Goal: Task Accomplishment & Management: Manage account settings

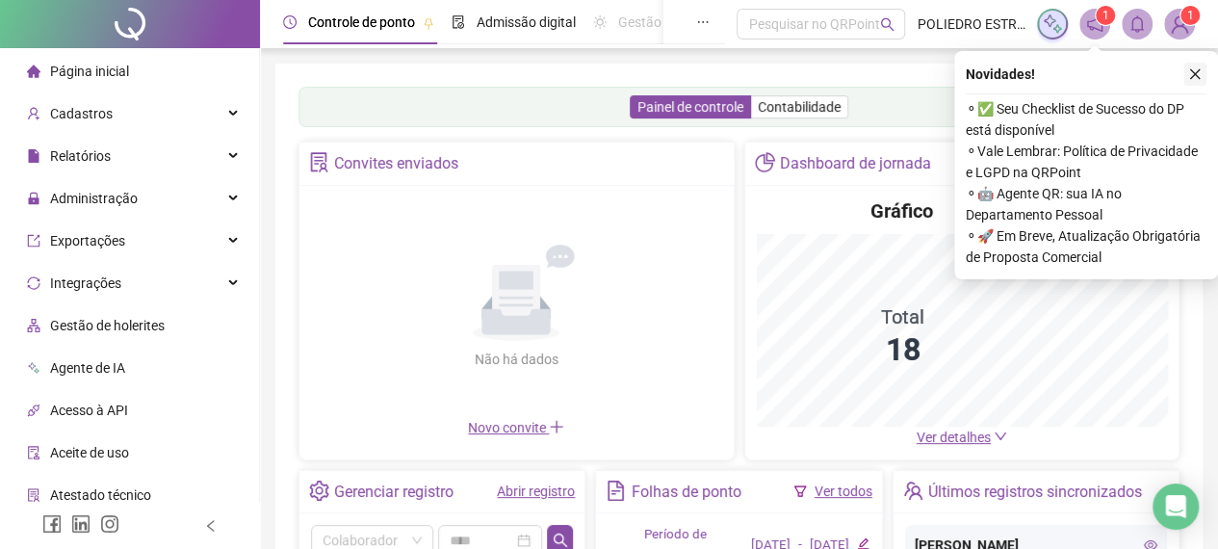
click at [1193, 71] on icon "close" at bounding box center [1194, 73] width 13 height 13
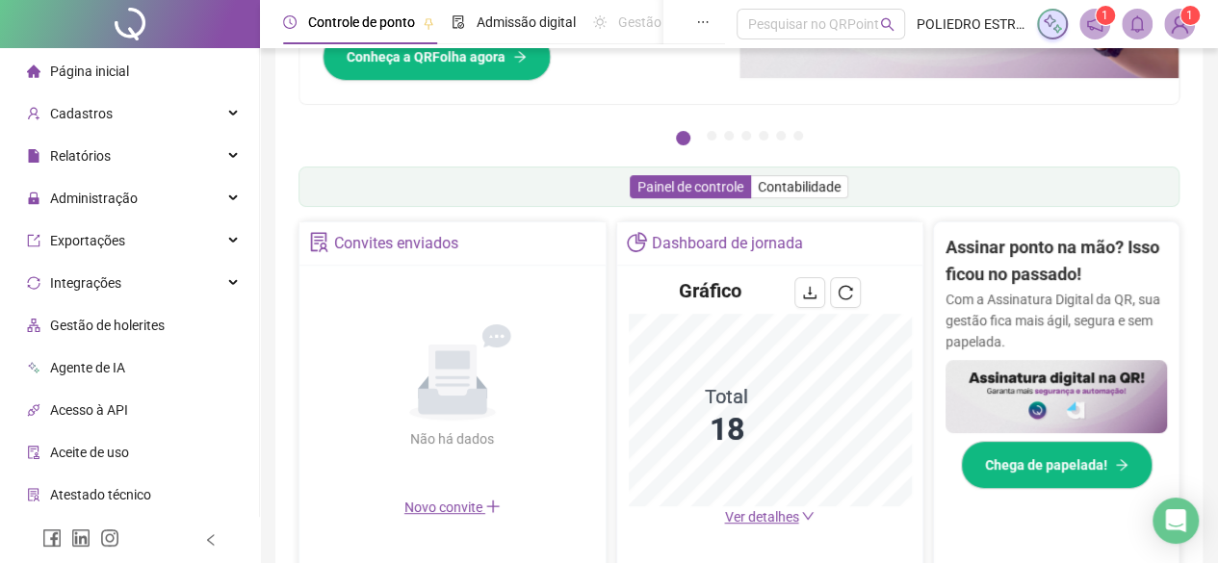
scroll to position [289, 0]
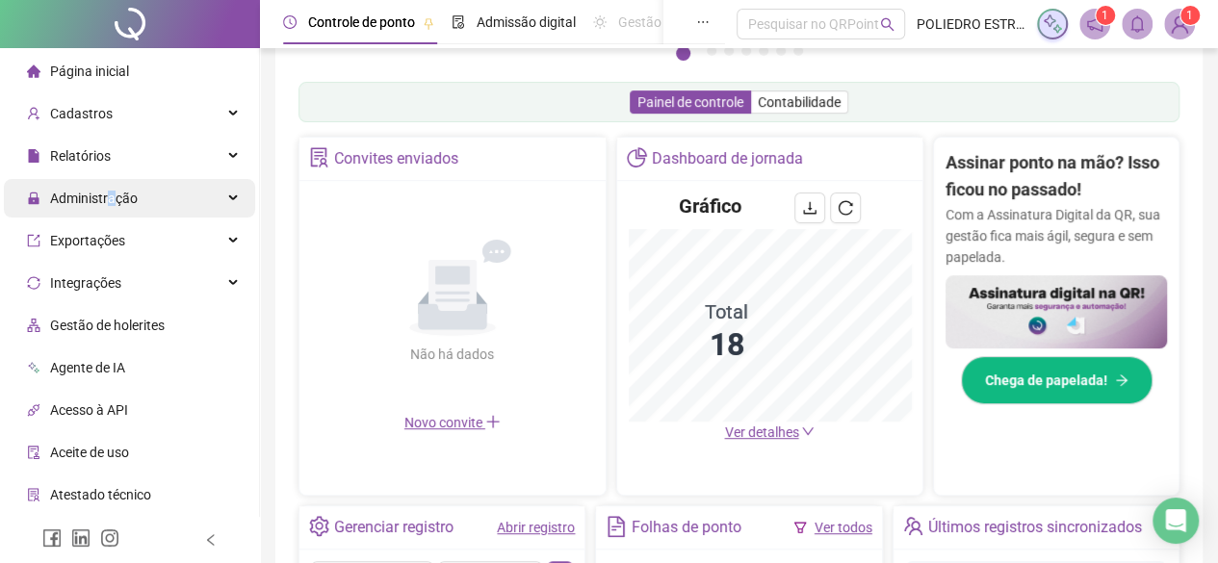
click at [110, 203] on span "Administração" at bounding box center [94, 198] width 88 height 15
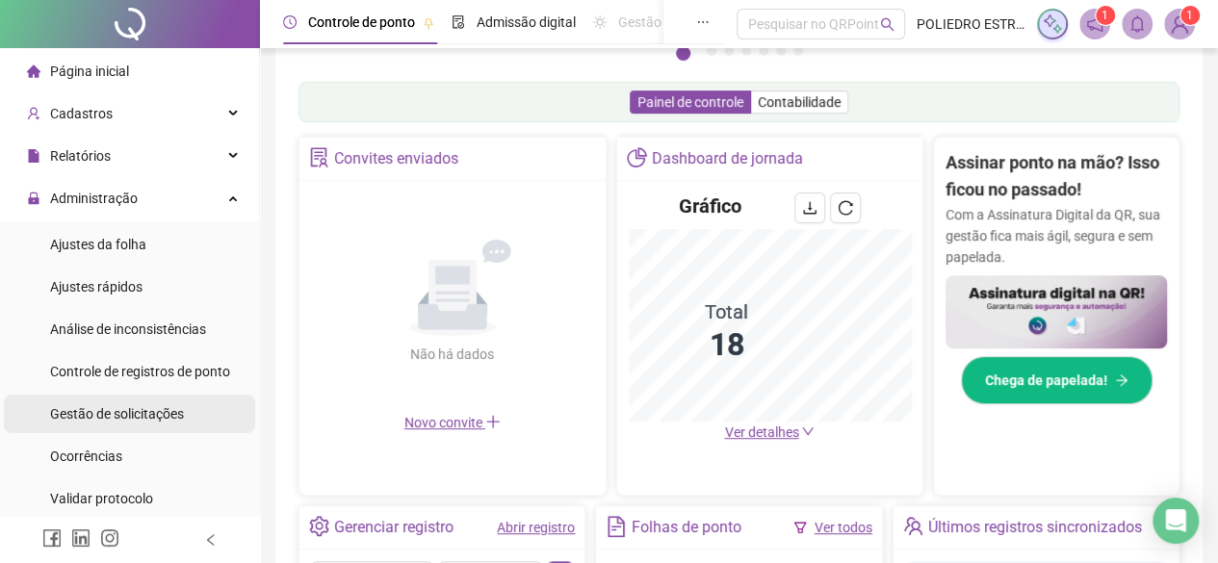
click at [131, 411] on span "Gestão de solicitações" at bounding box center [117, 413] width 134 height 15
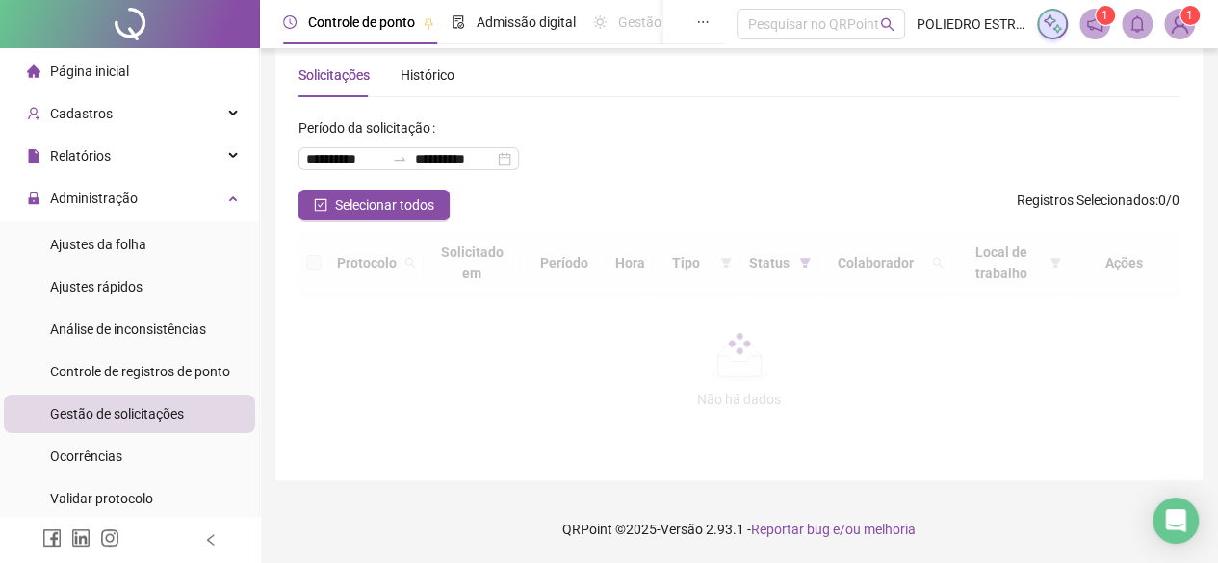
scroll to position [47, 0]
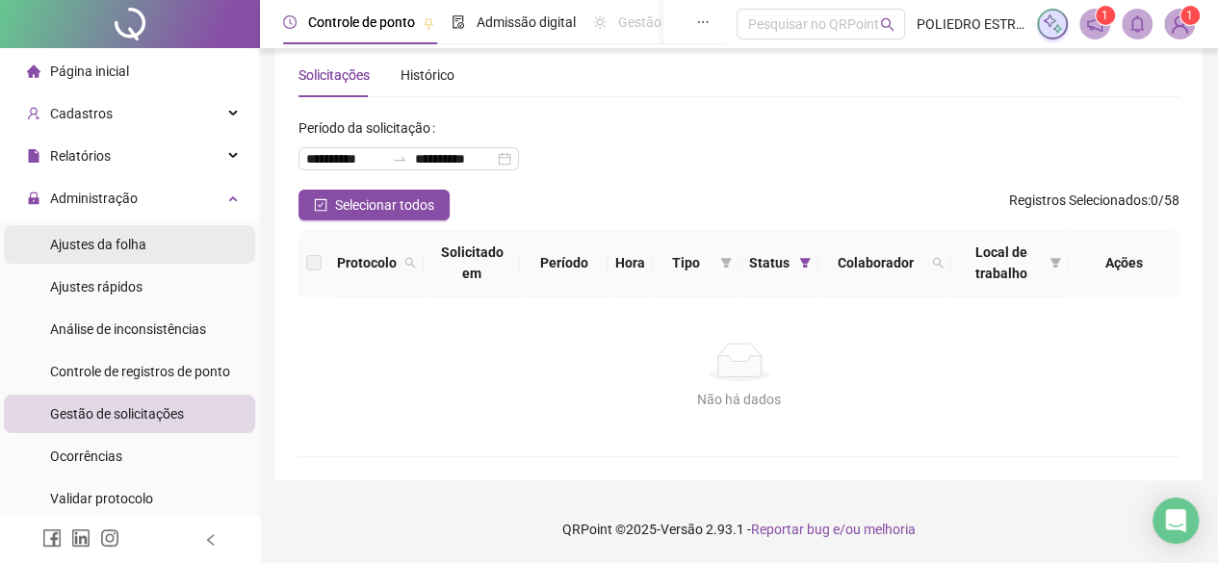
click at [114, 249] on span "Ajustes da folha" at bounding box center [98, 244] width 96 height 15
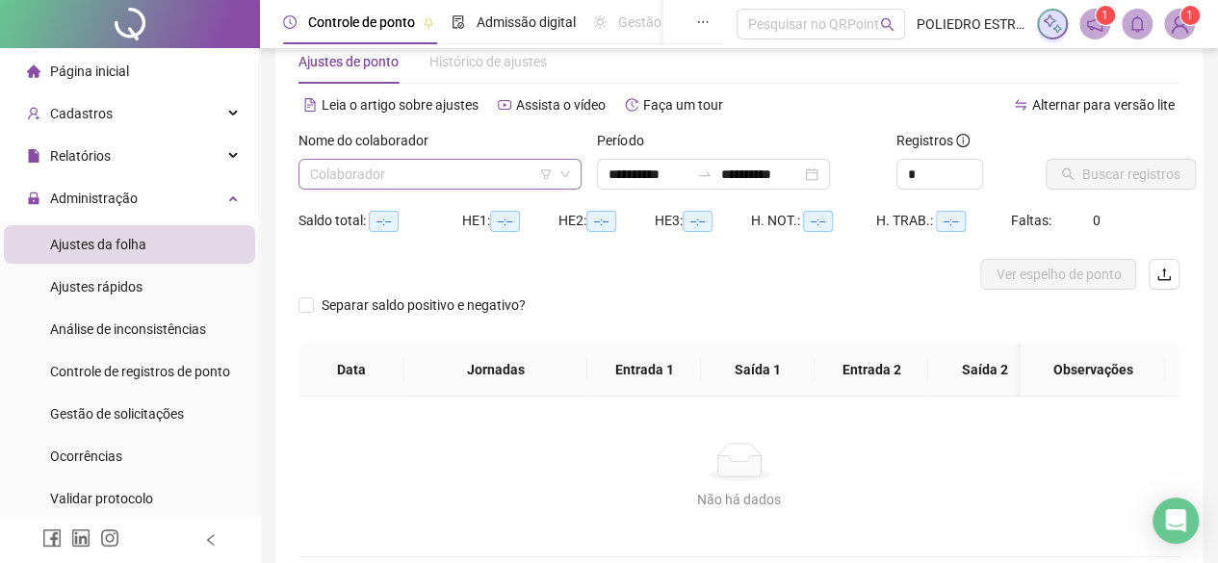
click at [505, 171] on input "search" at bounding box center [431, 174] width 243 height 29
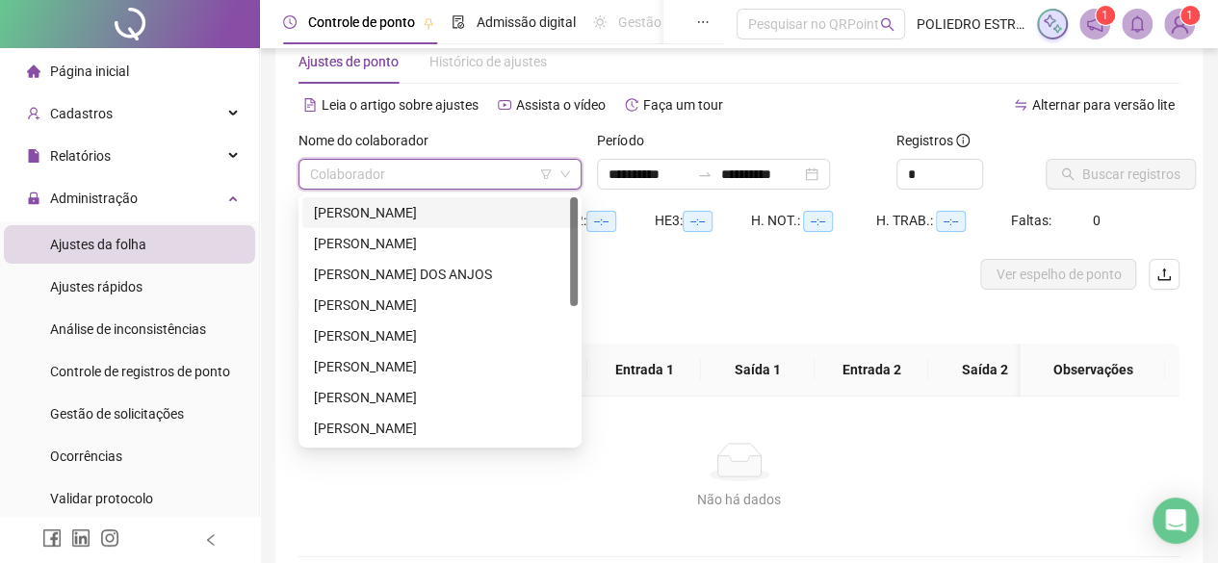
click at [463, 214] on div "[PERSON_NAME]" at bounding box center [440, 212] width 252 height 21
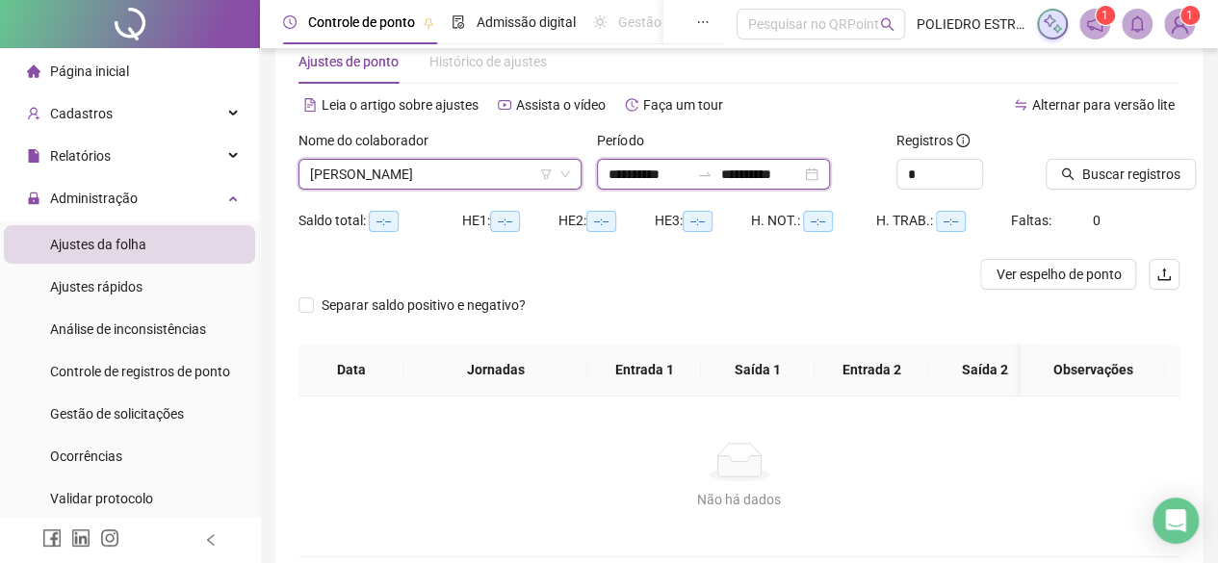
click at [801, 178] on input "**********" at bounding box center [760, 174] width 81 height 21
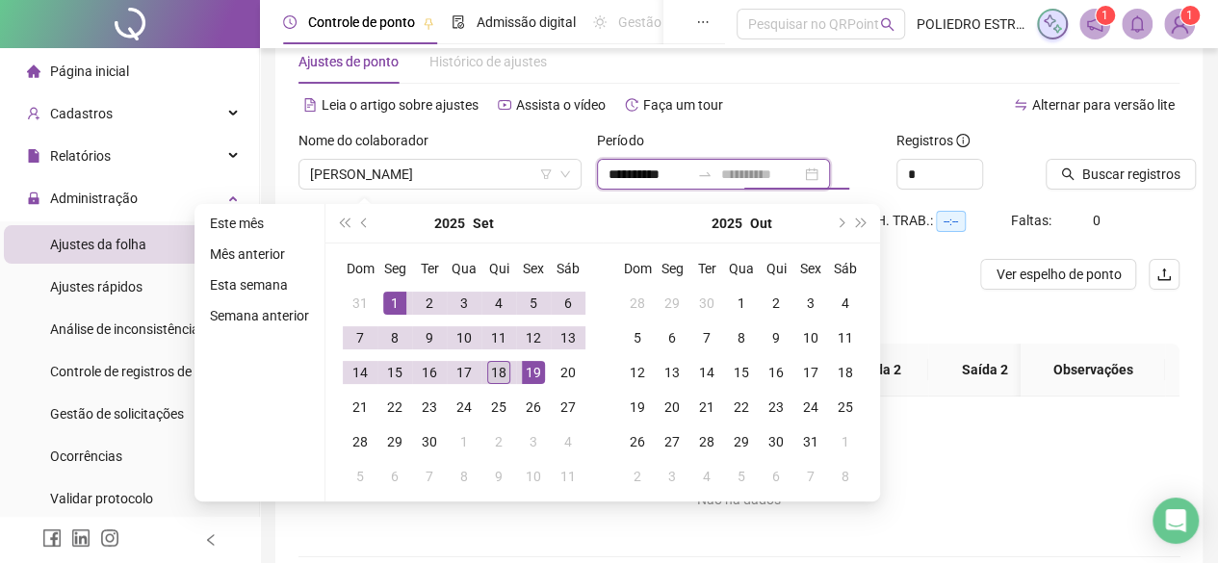
type input "**********"
click at [489, 373] on div "18" at bounding box center [498, 372] width 23 height 23
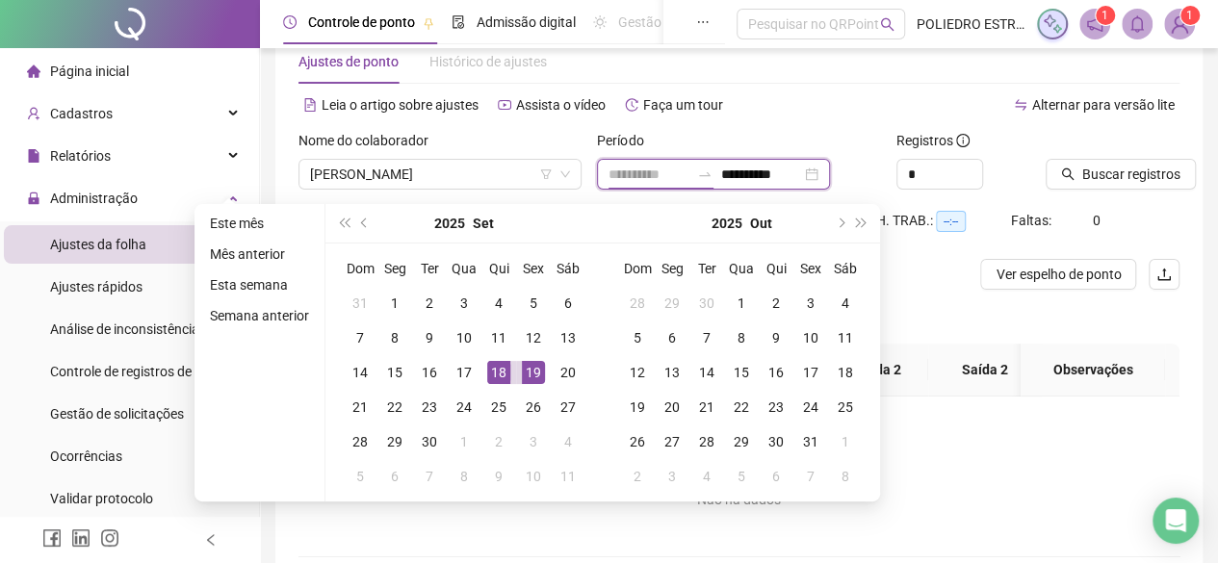
type input "**********"
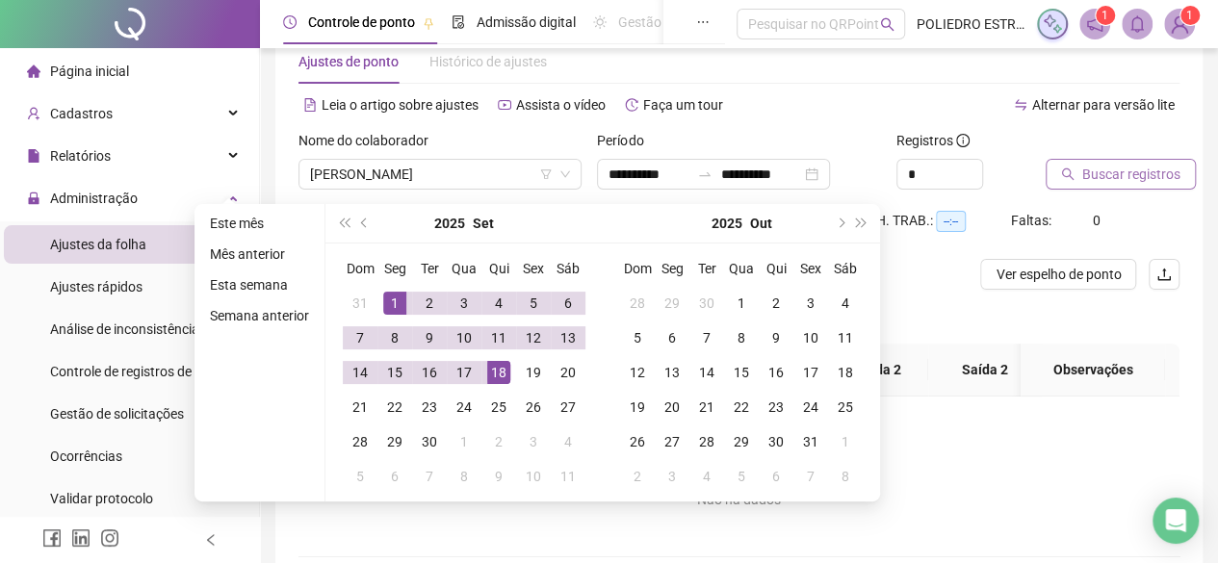
click at [1115, 176] on span "Buscar registros" at bounding box center [1131, 174] width 98 height 21
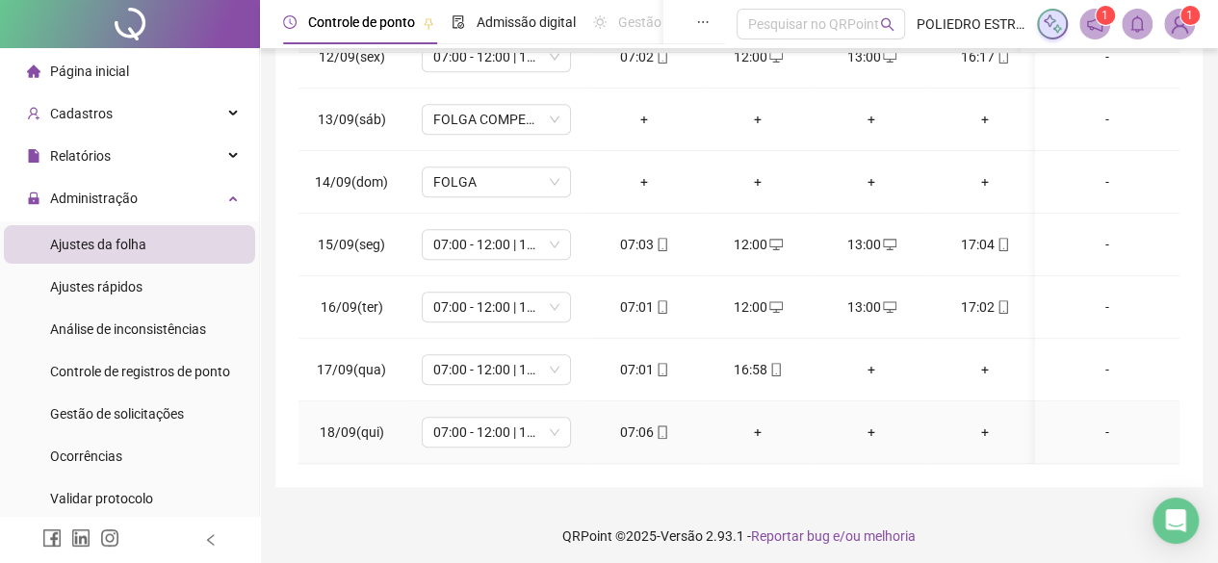
scroll to position [397, 0]
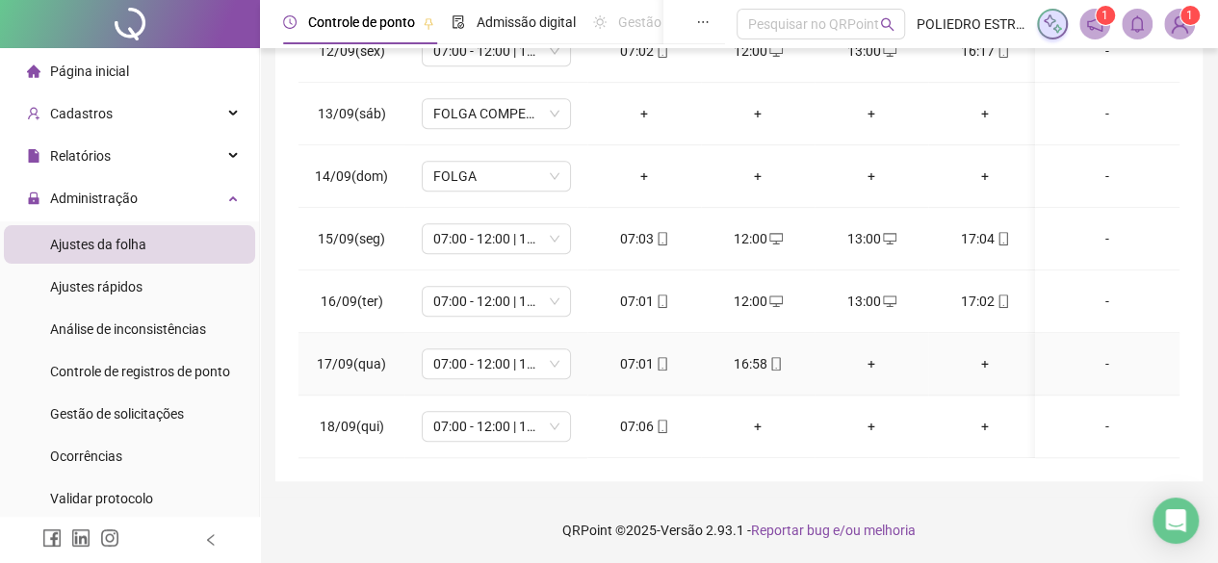
click at [861, 353] on div "+" at bounding box center [871, 363] width 83 height 21
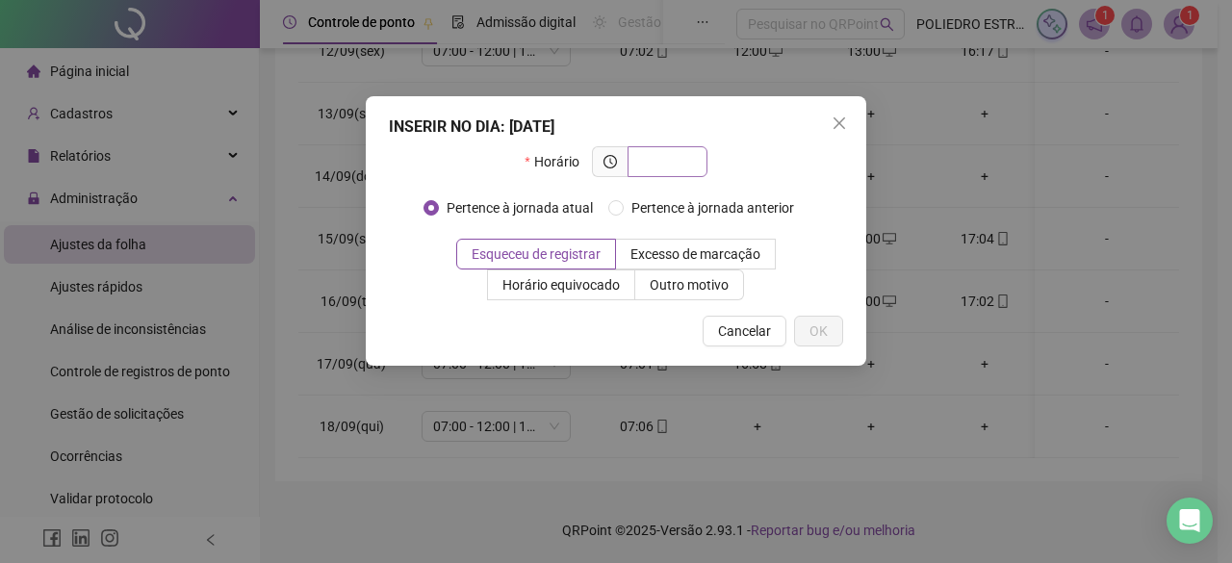
click at [672, 158] on input "text" at bounding box center [665, 161] width 53 height 21
type input "*****"
drag, startPoint x: 818, startPoint y: 340, endPoint x: 838, endPoint y: 350, distance: 22.0
click at [818, 340] on span "OK" at bounding box center [819, 331] width 18 height 21
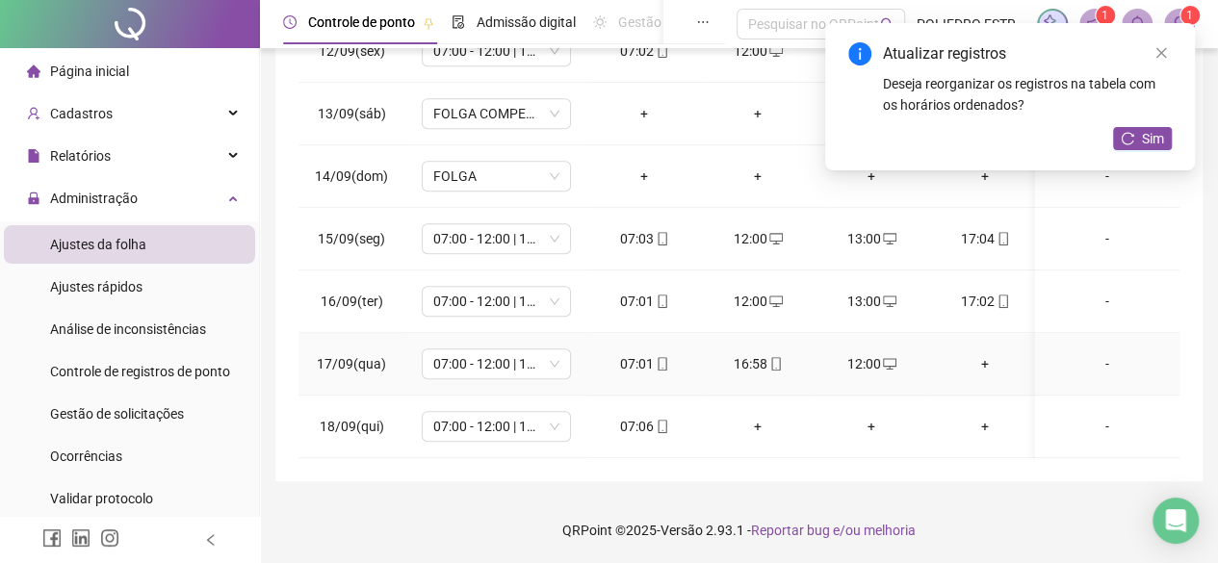
click at [983, 353] on div "+" at bounding box center [985, 363] width 83 height 21
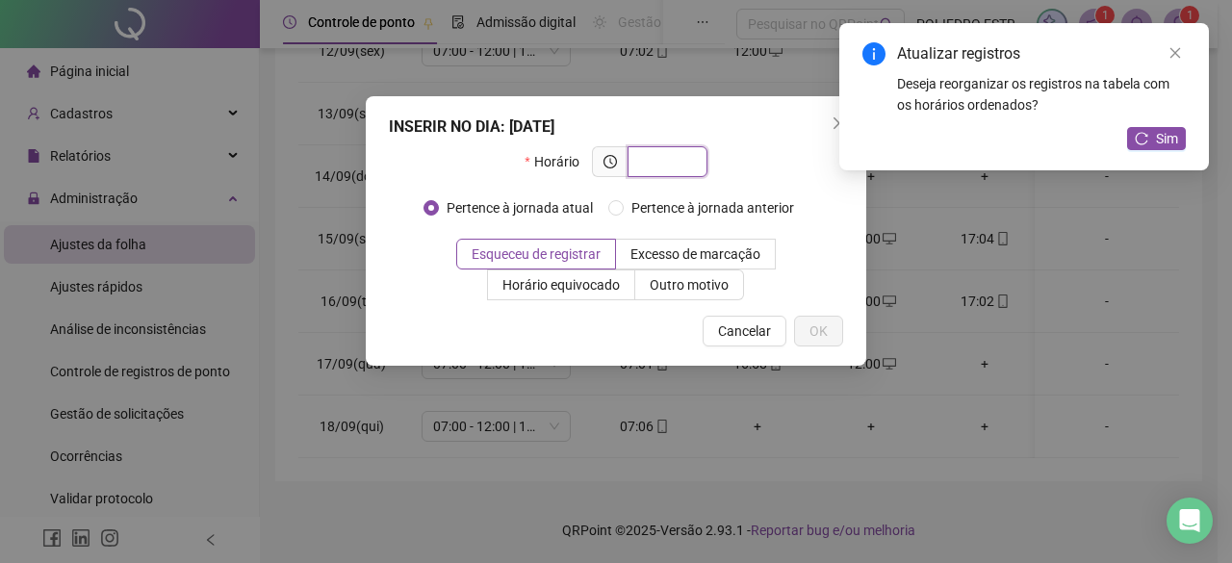
click at [679, 165] on input "text" at bounding box center [665, 161] width 53 height 21
type input "*****"
click at [832, 337] on button "OK" at bounding box center [818, 331] width 49 height 31
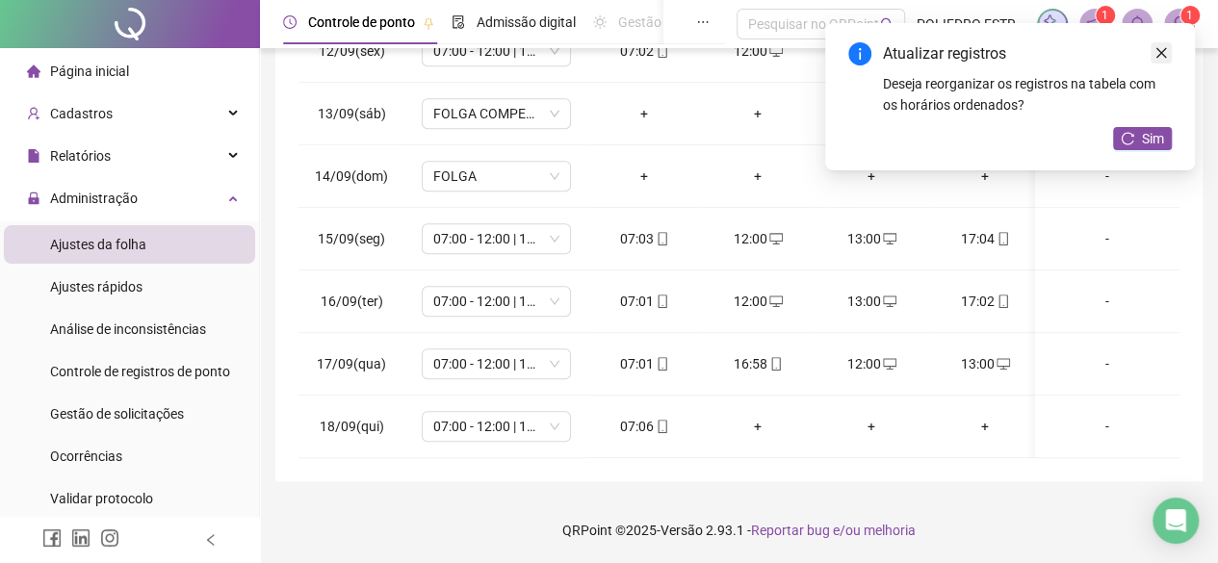
click at [1156, 51] on icon "close" at bounding box center [1160, 52] width 13 height 13
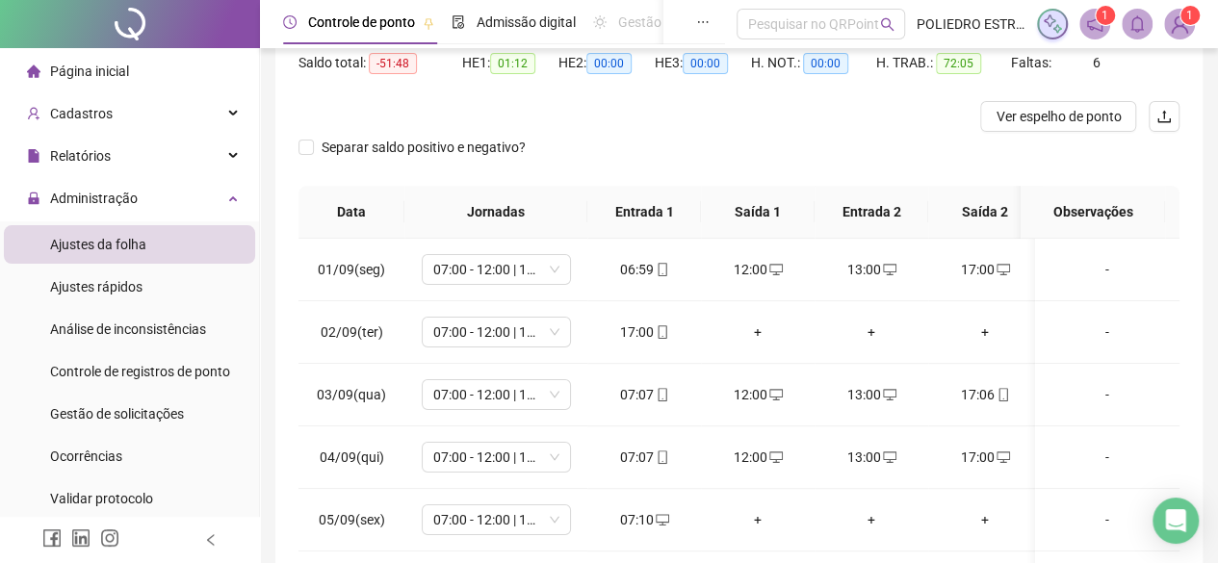
scroll to position [0, 0]
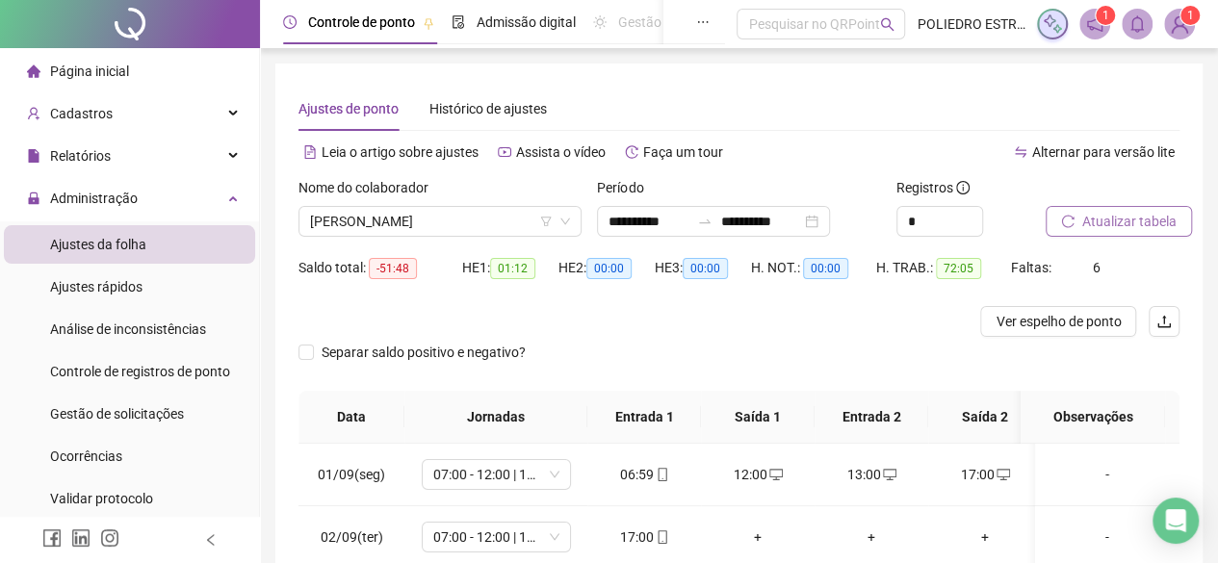
click at [1141, 215] on span "Atualizar tabela" at bounding box center [1129, 221] width 94 height 21
click at [528, 226] on span "[PERSON_NAME]" at bounding box center [440, 221] width 260 height 29
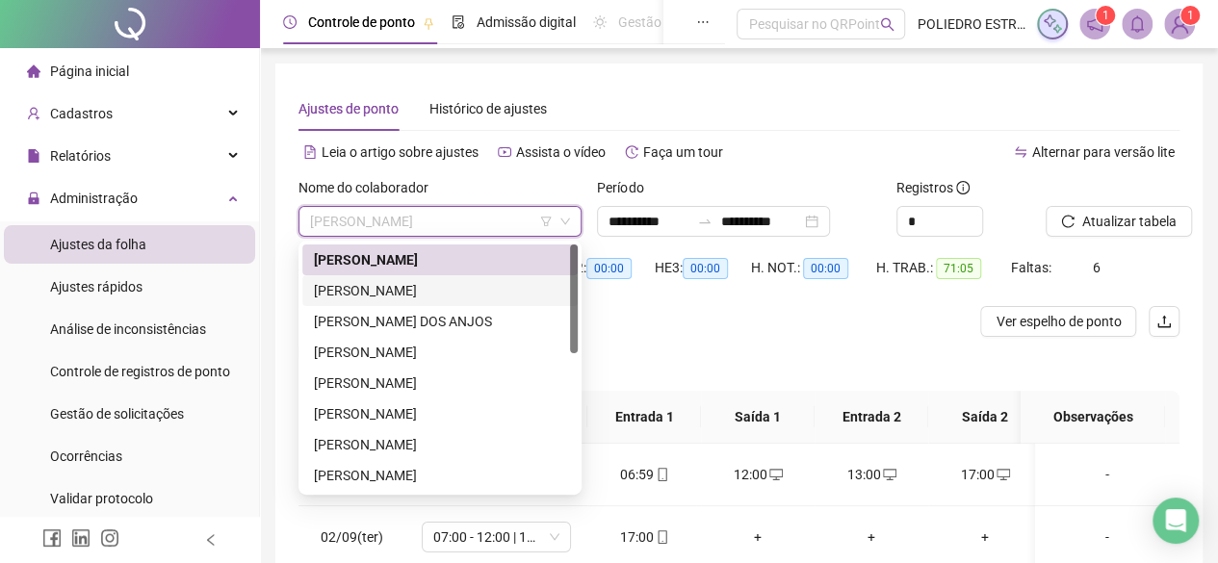
click at [384, 280] on div "[PERSON_NAME]" at bounding box center [440, 290] width 252 height 21
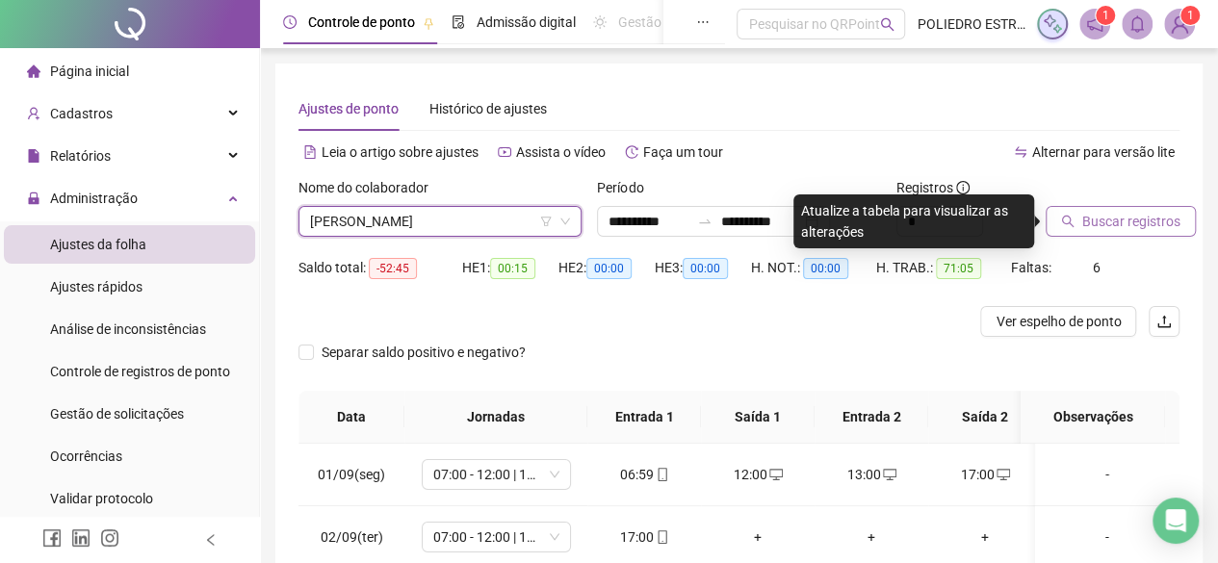
click at [1138, 234] on button "Buscar registros" at bounding box center [1121, 221] width 150 height 31
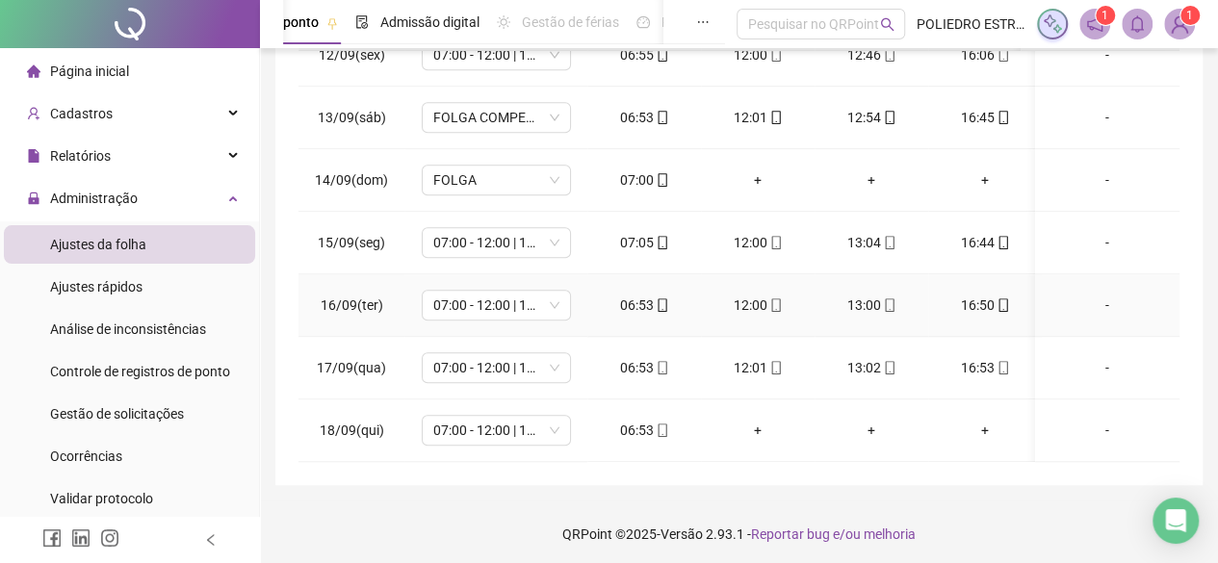
scroll to position [397, 0]
